Goal: Task Accomplishment & Management: Complete application form

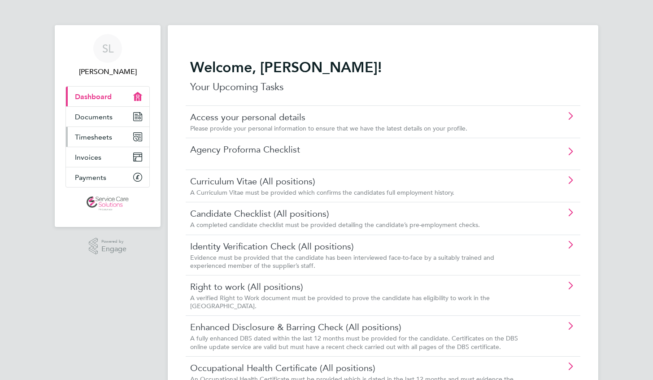
click at [95, 143] on link "Timesheets" at bounding box center [107, 137] width 83 height 20
click at [86, 130] on link "Timesheets" at bounding box center [107, 137] width 83 height 20
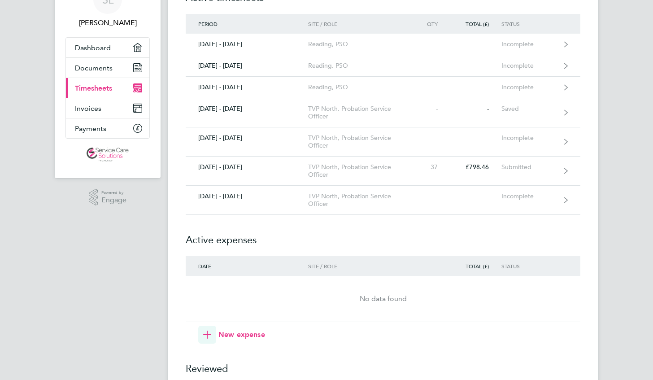
scroll to position [50, 0]
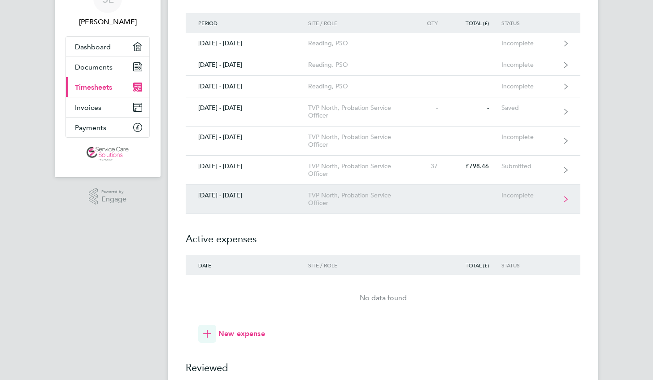
click at [408, 205] on div "TVP North, Probation Service Officer" at bounding box center [359, 198] width 103 height 15
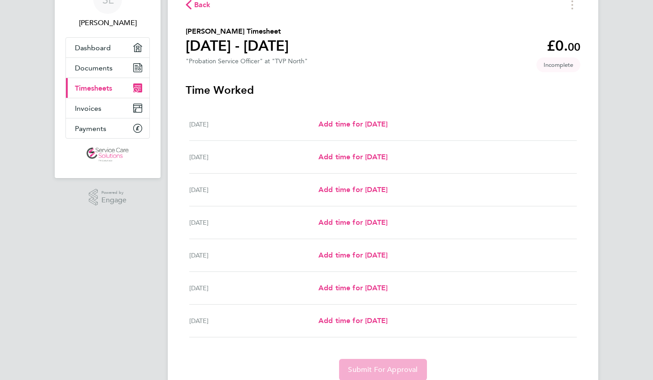
scroll to position [49, 0]
click at [374, 123] on span "Add time for [DATE]" at bounding box center [352, 123] width 69 height 9
select select "30"
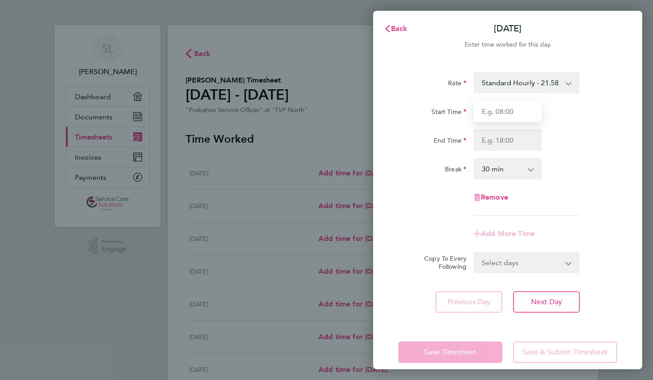
click at [510, 115] on input "Start Time" at bounding box center [507, 111] width 68 height 22
type input "08:00"
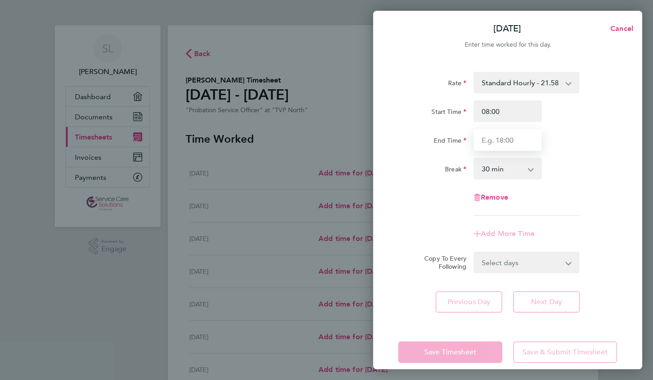
click at [516, 141] on input "End Time" at bounding box center [507, 140] width 68 height 22
type input "18:00"
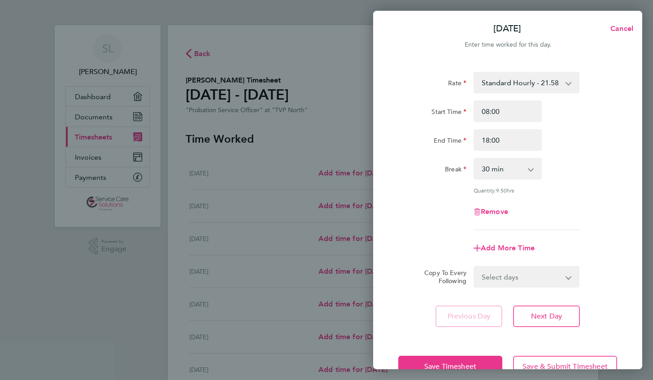
click at [587, 169] on div "Break 0 min 15 min 30 min 45 min 60 min 75 min 90 min" at bounding box center [508, 169] width 226 height 22
click at [430, 363] on span "Save Timesheet" at bounding box center [450, 366] width 52 height 9
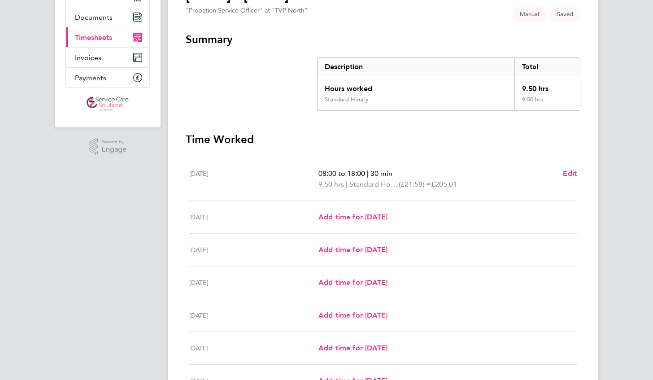
scroll to position [137, 0]
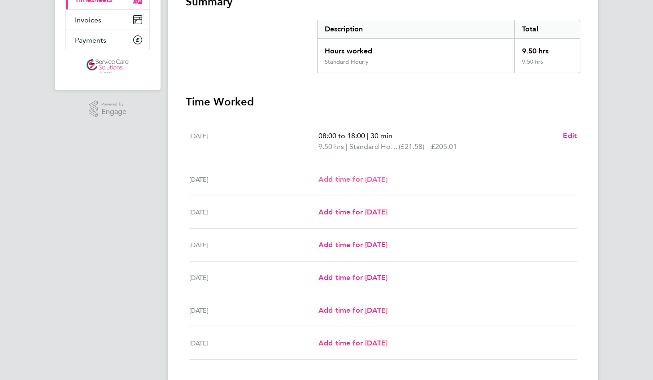
click at [382, 177] on span "Add time for [DATE]" at bounding box center [352, 179] width 69 height 9
select select "30"
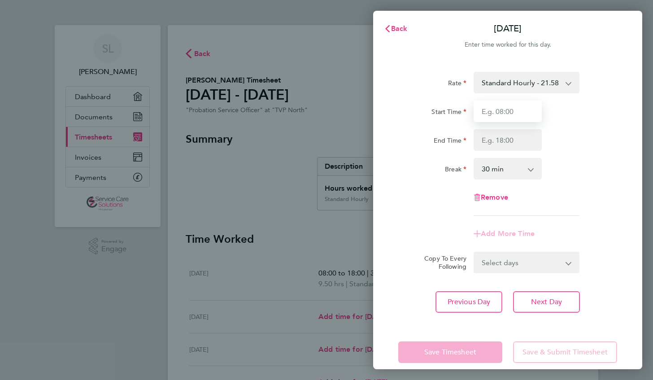
click at [514, 109] on input "Start Time" at bounding box center [507, 111] width 68 height 22
type input "07:30"
click at [518, 140] on input "End Time" at bounding box center [507, 140] width 68 height 22
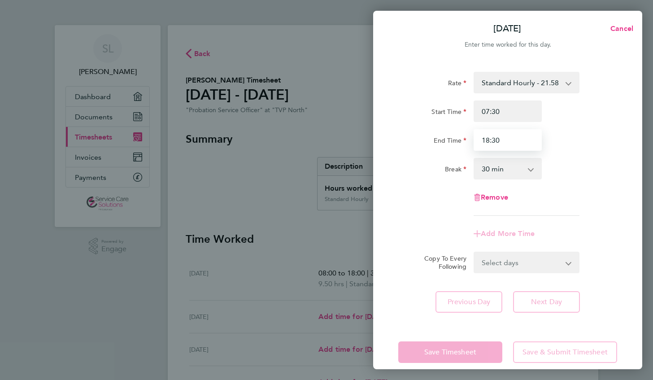
type input "18:30"
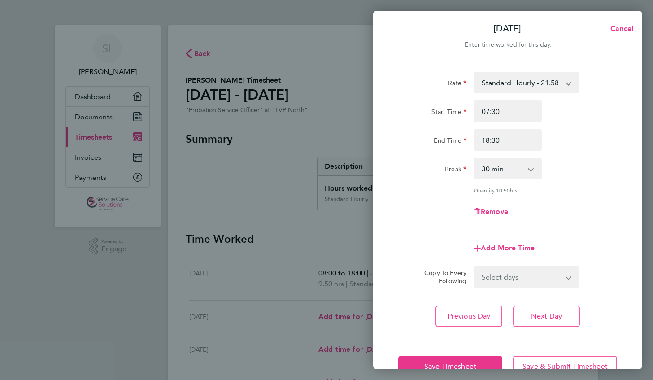
click at [598, 176] on div "Break 0 min 15 min 30 min 45 min 60 min 75 min 90 min" at bounding box center [508, 169] width 226 height 22
click at [445, 359] on button "Save Timesheet" at bounding box center [450, 367] width 104 height 22
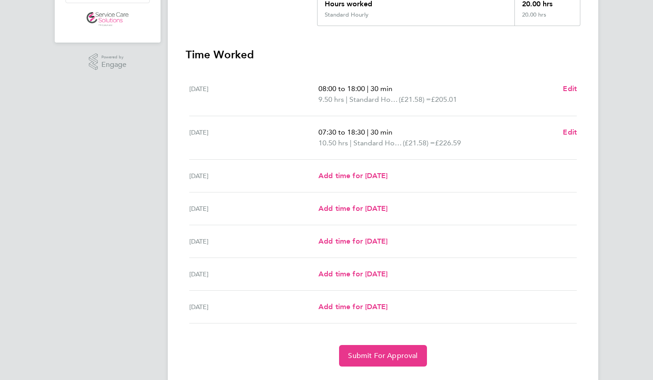
scroll to position [185, 0]
click at [361, 176] on span "Add time for [DATE]" at bounding box center [352, 175] width 69 height 9
select select "30"
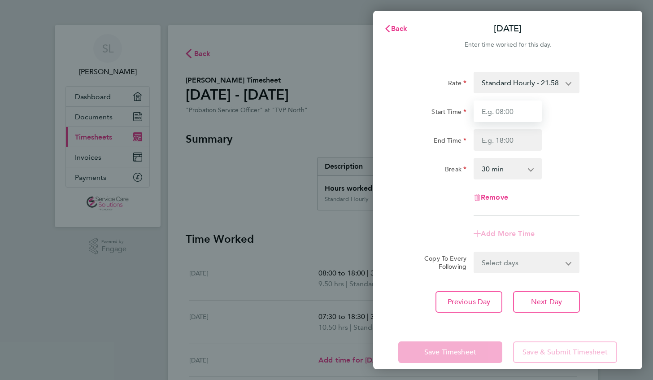
click at [509, 117] on input "Start Time" at bounding box center [507, 111] width 68 height 22
type input "07:00"
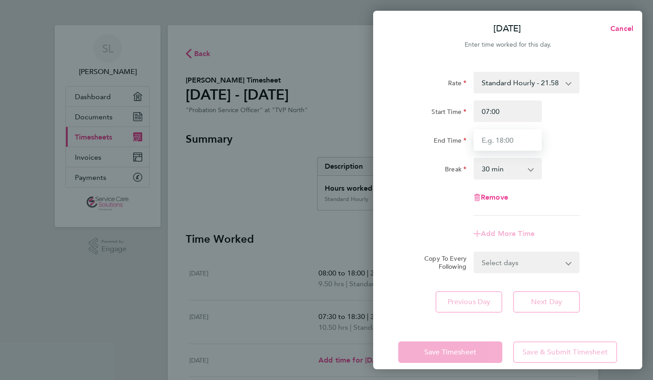
click at [516, 137] on input "End Time" at bounding box center [507, 140] width 68 height 22
type input "18:00"
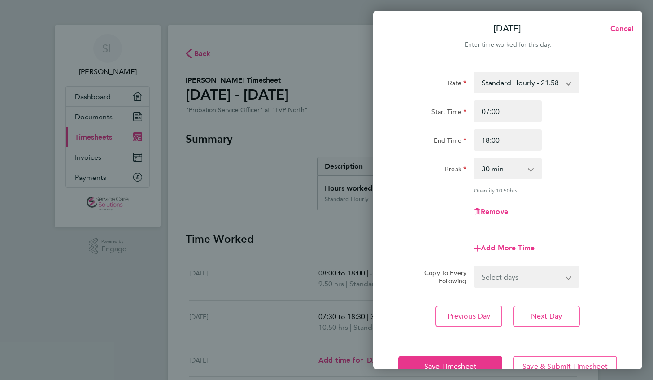
click at [615, 187] on div "Rate Standard Hourly - 21.58 Start Time 07:00 End Time 18:00 Break 0 min 15 min…" at bounding box center [507, 151] width 219 height 158
click at [439, 360] on button "Save Timesheet" at bounding box center [450, 367] width 104 height 22
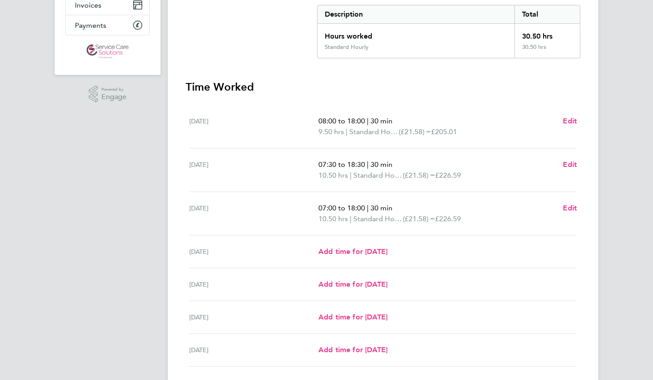
scroll to position [151, 0]
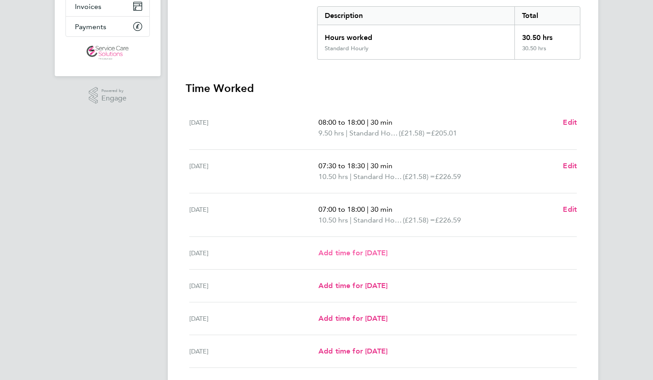
click at [385, 250] on span "Add time for [DATE]" at bounding box center [352, 252] width 69 height 9
select select "30"
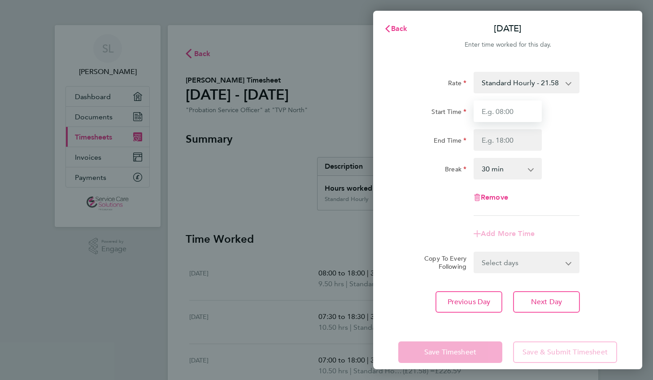
click at [525, 114] on input "Start Time" at bounding box center [507, 111] width 68 height 22
type input "07:00"
click at [524, 142] on input "End Time" at bounding box center [507, 140] width 68 height 22
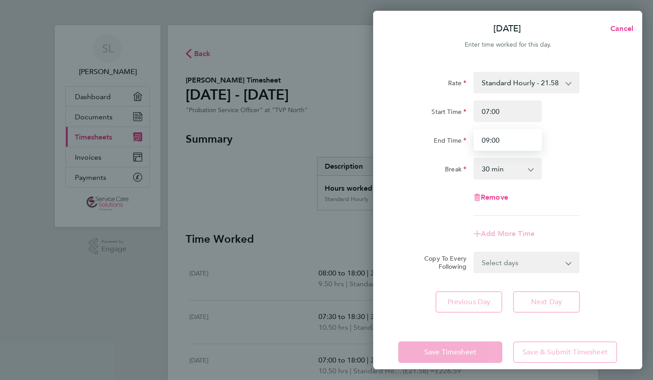
type input "09:00"
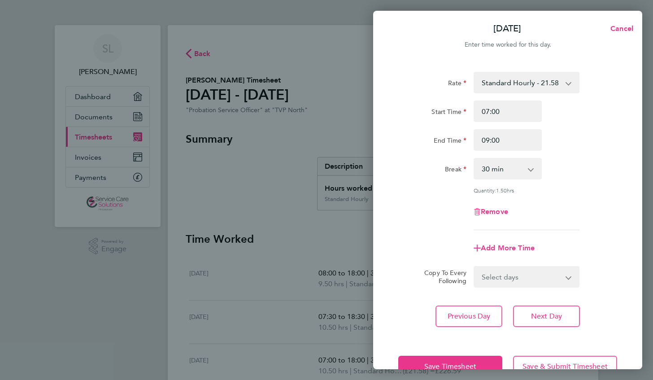
click at [595, 185] on div "Rate Standard Hourly - 21.58 Start Time 07:00 End Time 09:00 Break 0 min 15 min…" at bounding box center [507, 151] width 219 height 158
click at [414, 360] on button "Save Timesheet" at bounding box center [450, 367] width 104 height 22
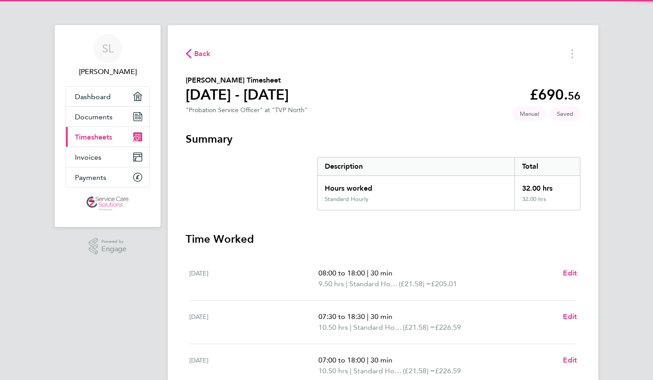
scroll to position [174, 0]
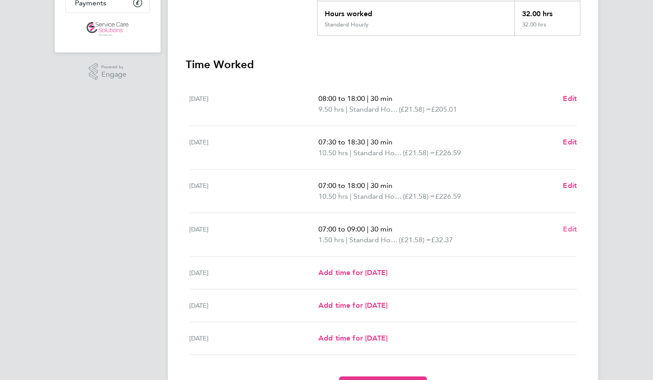
click at [566, 227] on span "Edit" at bounding box center [570, 229] width 14 height 9
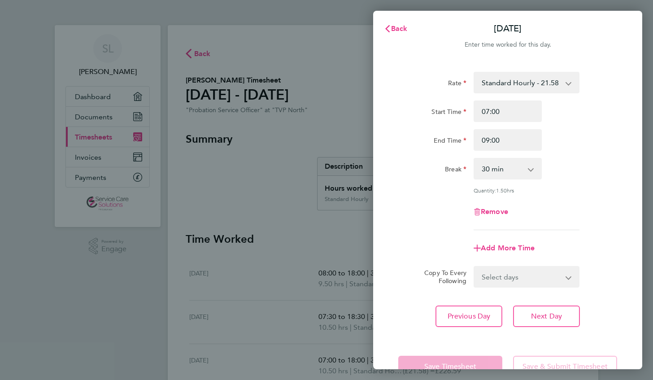
click at [513, 171] on select "0 min 15 min 30 min 45 min 60 min 75 min 90 min" at bounding box center [502, 169] width 56 height 20
select select "0"
click at [474, 159] on select "0 min 15 min 30 min 45 min 60 min 75 min 90 min" at bounding box center [502, 169] width 56 height 20
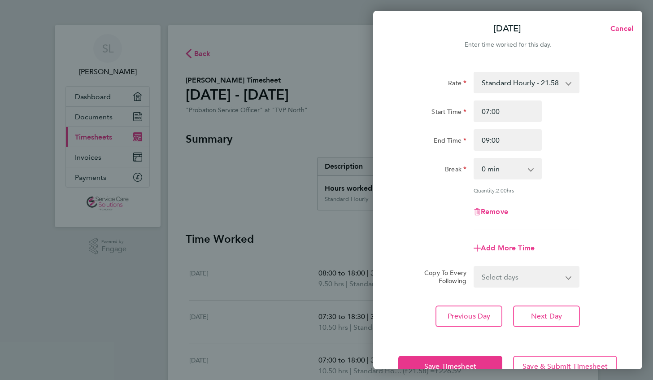
click at [367, 246] on div "[DATE] Cancel Enter time worked for this day. Rate Standard Hourly - 21.58 Star…" at bounding box center [326, 190] width 653 height 380
click at [434, 358] on button "Save Timesheet" at bounding box center [450, 367] width 104 height 22
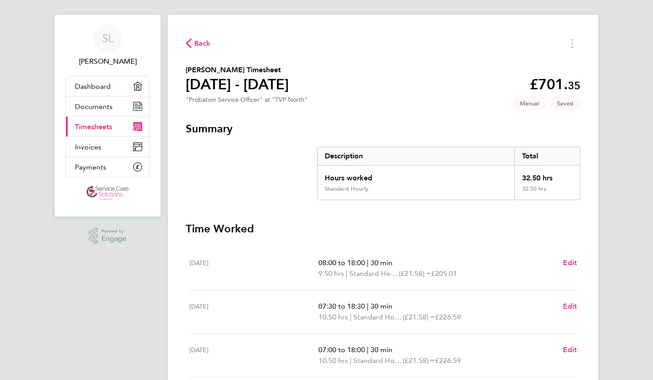
scroll to position [9, 0]
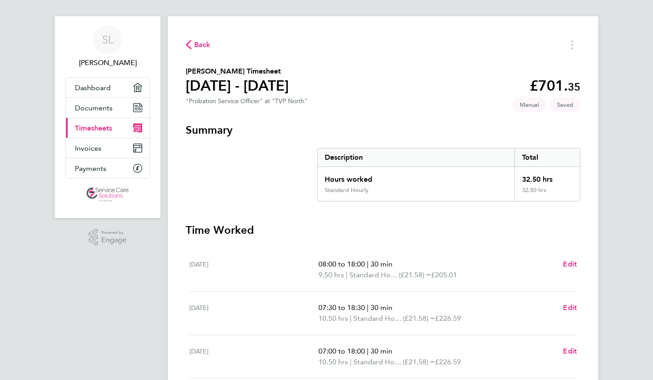
click at [202, 44] on span "Back" at bounding box center [202, 44] width 17 height 11
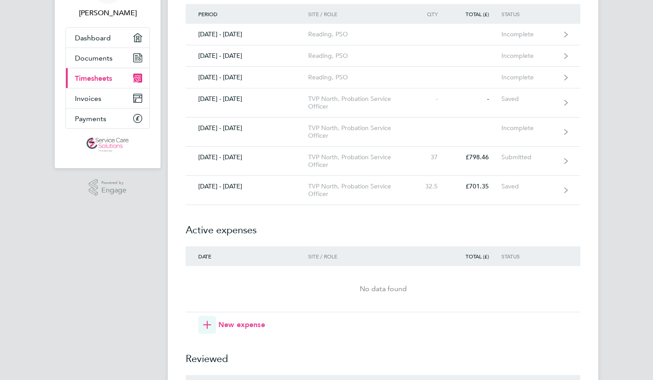
scroll to position [58, 0]
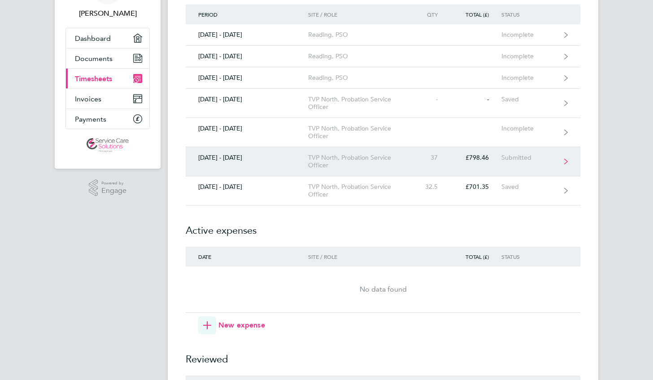
click at [361, 169] on link "[DATE] - [DATE] TVP North, Probation Service Officer 37 £798.46 Submitted" at bounding box center [383, 161] width 395 height 29
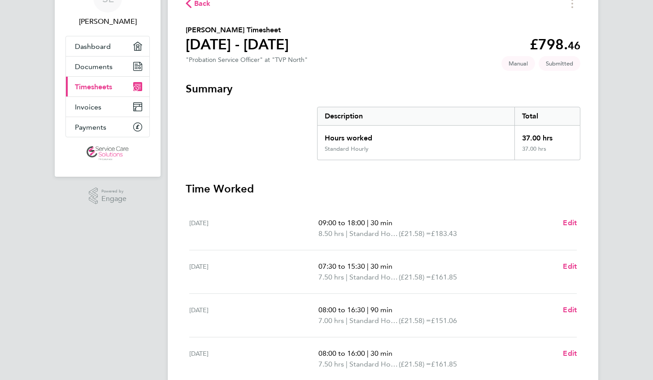
scroll to position [50, 0]
click at [198, 6] on span "Back" at bounding box center [202, 4] width 17 height 11
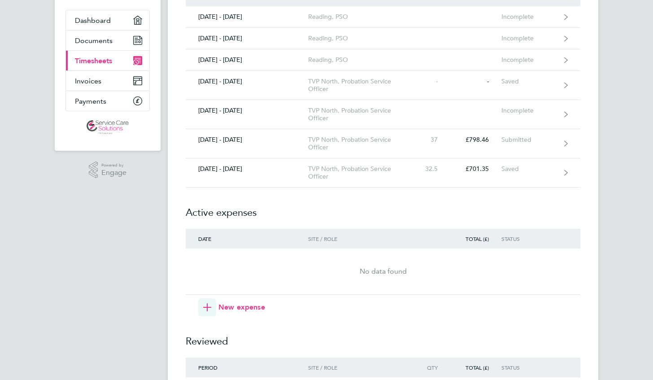
scroll to position [22, 0]
